Goal: Transaction & Acquisition: Purchase product/service

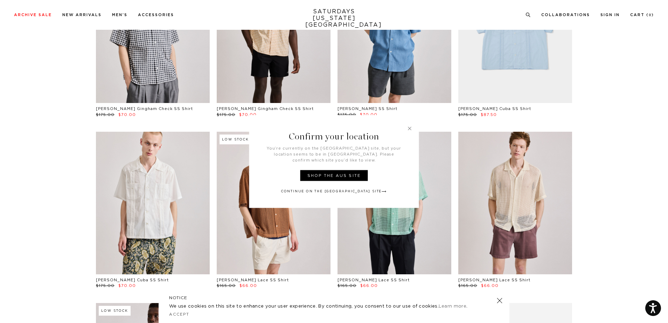
scroll to position [124, 0]
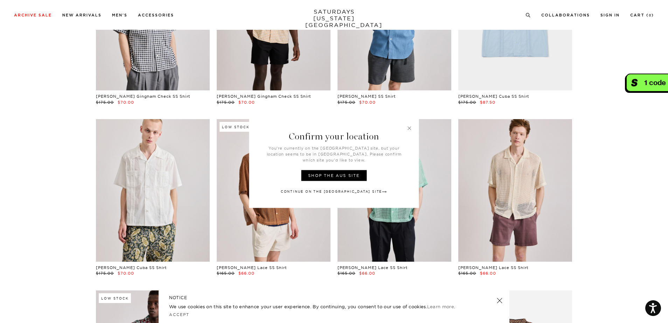
click at [407, 131] on link at bounding box center [410, 128] width 6 height 6
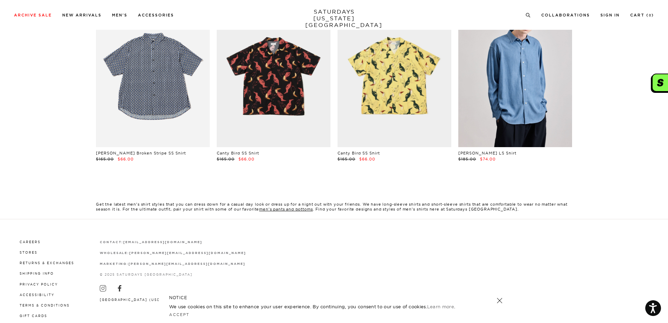
scroll to position [595, 0]
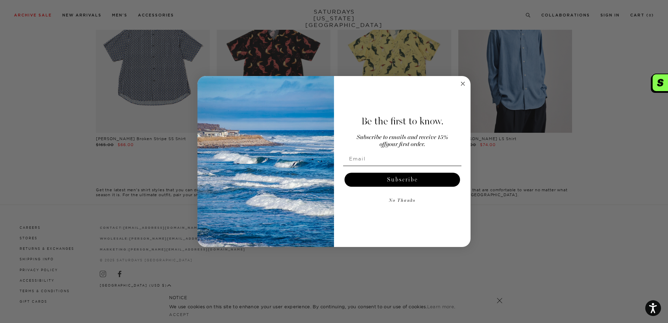
click at [462, 85] on circle "Close dialog" at bounding box center [463, 84] width 8 height 8
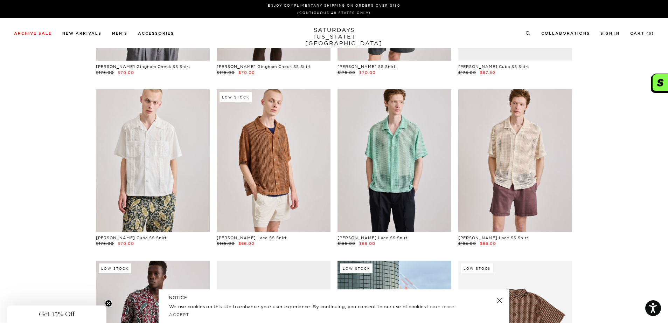
scroll to position [0, 0]
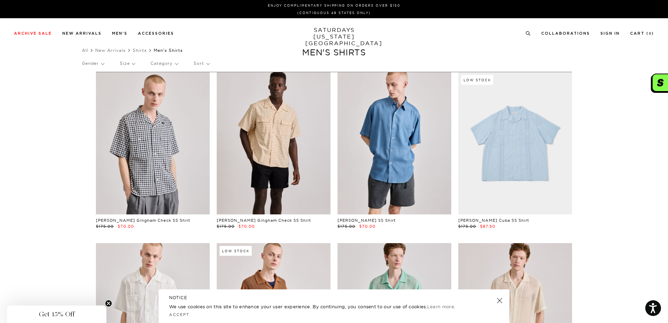
click at [129, 65] on p "Size" at bounding box center [127, 63] width 15 height 16
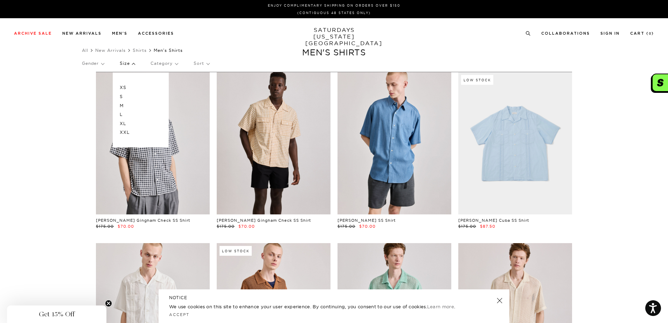
click at [198, 61] on p "Sort" at bounding box center [201, 63] width 15 height 16
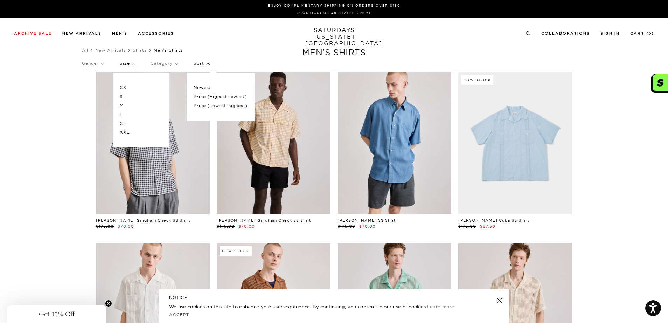
click at [218, 105] on p "Price (Lowest-highest)" at bounding box center [221, 105] width 54 height 9
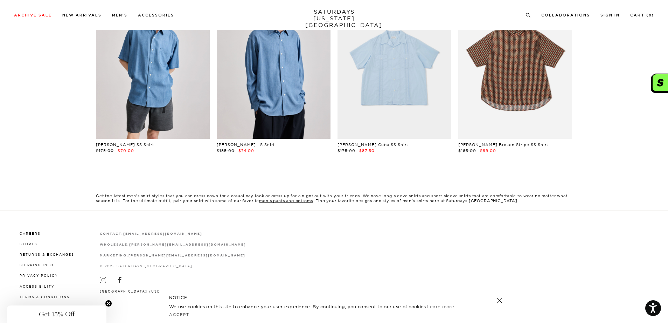
scroll to position [625, 0]
